Goal: Task Accomplishment & Management: Use online tool/utility

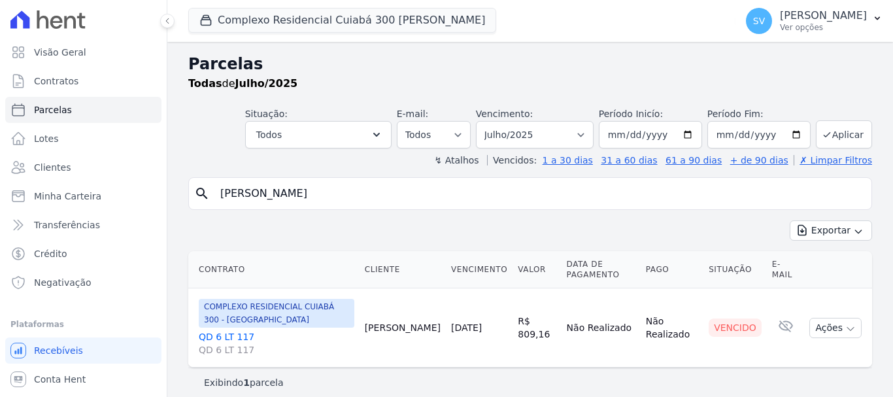
select select
click at [815, 326] on button "Ações" at bounding box center [835, 328] width 52 height 20
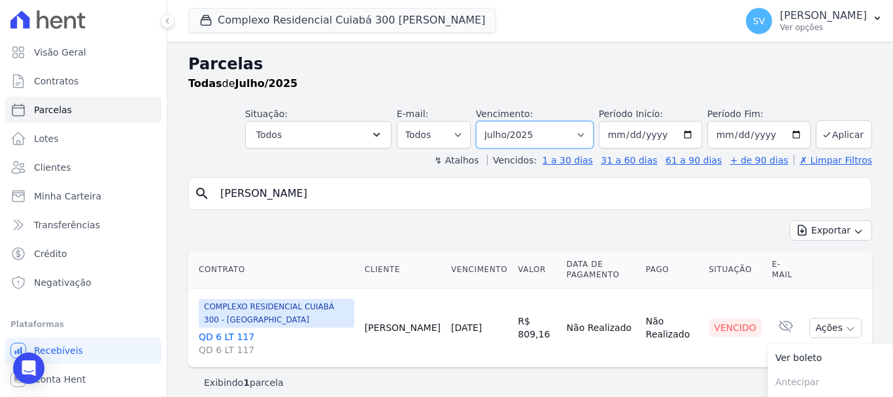
click at [545, 130] on select "Filtrar por período ──────── Todos os meses Abril/2024 Maio/2024 Junho/2024 Jul…" at bounding box center [535, 134] width 118 height 27
select select "05/2025"
click at [484, 121] on select "Filtrar por período ──────── Todos os meses Abril/2024 Maio/2024 Junho/2024 Jul…" at bounding box center [535, 134] width 118 height 27
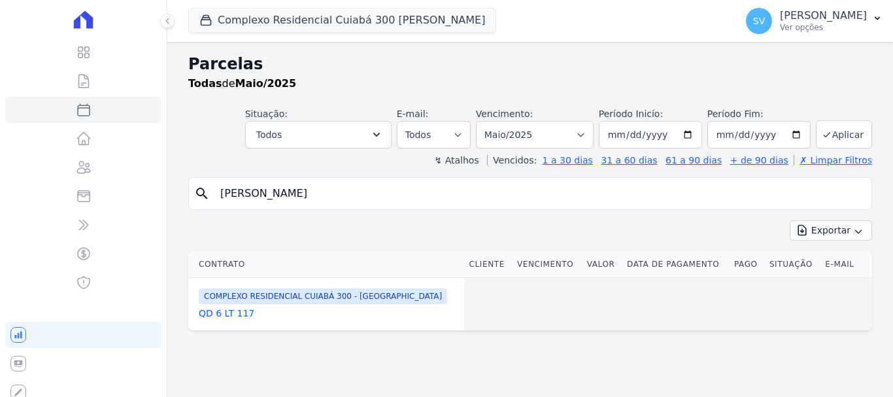
select select
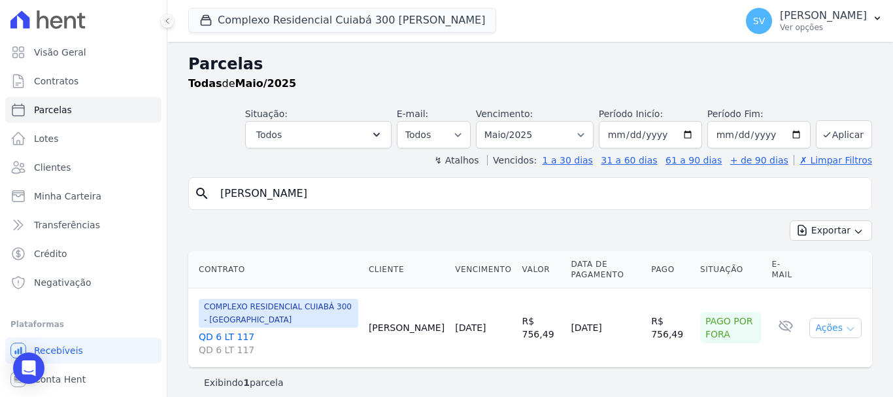
click at [834, 329] on button "Ações" at bounding box center [835, 328] width 52 height 20
click at [601, 248] on div "Contrato Cliente Vencimento Valor Data de Pagamento Pago Situação E-mail COMPLE…" at bounding box center [530, 309] width 726 height 127
click at [549, 126] on select "Filtrar por período ──────── Todos os meses Abril/2024 Maio/2024 Junho/2024 Jul…" at bounding box center [535, 134] width 118 height 27
select select "06/2025"
click at [484, 121] on select "Filtrar por período ──────── Todos os meses Abril/2024 Maio/2024 Junho/2024 Jul…" at bounding box center [535, 134] width 118 height 27
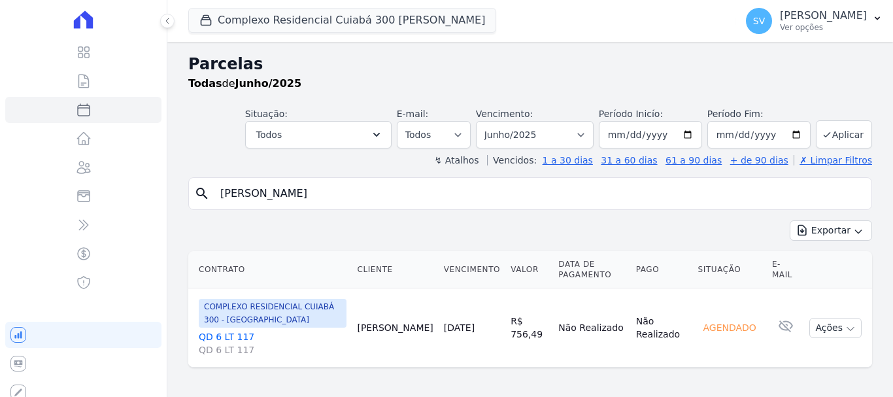
select select
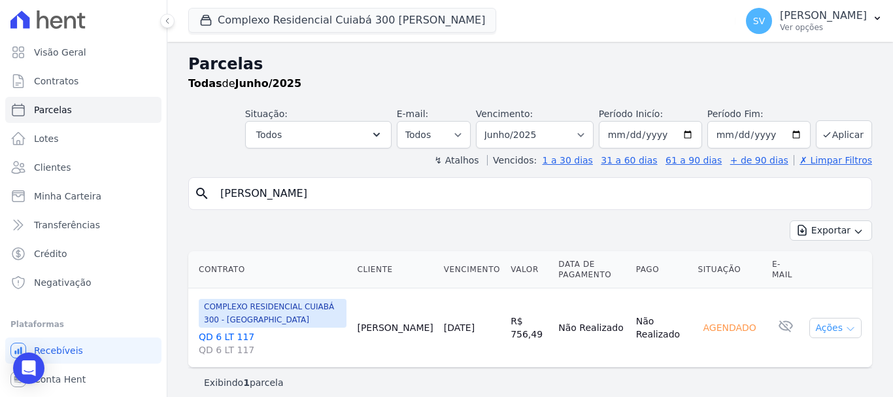
click at [824, 333] on button "Ações" at bounding box center [835, 328] width 52 height 20
click at [513, 135] on select "Filtrar por período ──────── Todos os meses Abril/2024 Maio/2024 Junho/2024 Jul…" at bounding box center [535, 134] width 118 height 27
click at [484, 121] on select "Filtrar por período ──────── Todos os meses Abril/2024 Maio/2024 Junho/2024 Jul…" at bounding box center [535, 134] width 118 height 27
click at [530, 139] on select "Filtrar por período ──────── Todos os meses Abril/2024 Maio/2024 Junho/2024 Jul…" at bounding box center [535, 134] width 118 height 27
select select "07/2025"
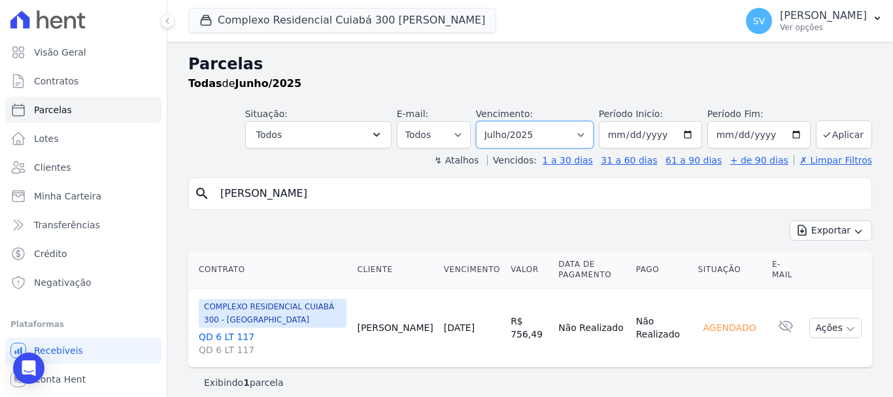
click at [484, 121] on select "Filtrar por período ──────── Todos os meses Abril/2024 Maio/2024 Junho/2024 Jul…" at bounding box center [535, 134] width 118 height 27
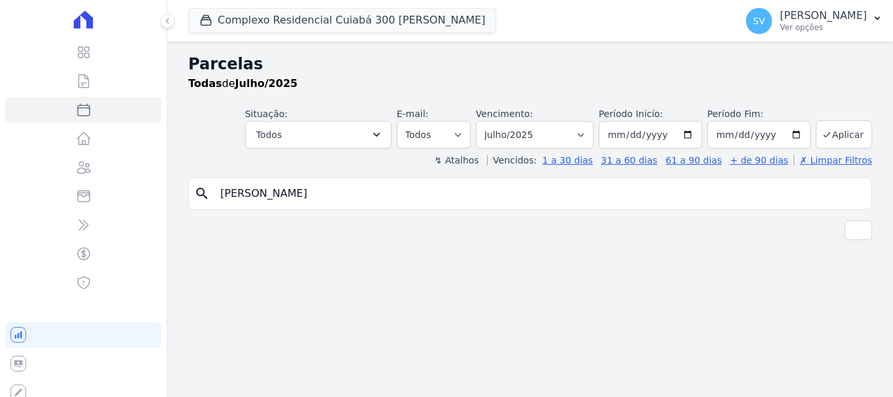
select select
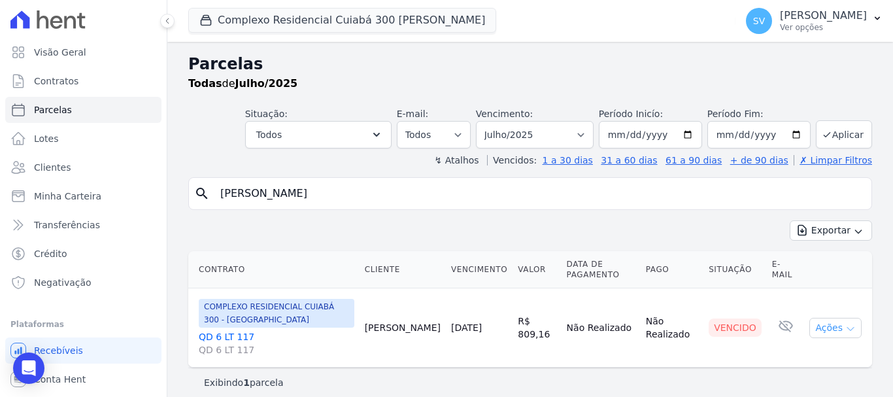
click at [813, 328] on button "Ações" at bounding box center [835, 328] width 52 height 20
click at [487, 229] on div "Exportar Exportar PDF Exportar CSV" at bounding box center [530, 235] width 684 height 31
